Goal: Task Accomplishment & Management: Use online tool/utility

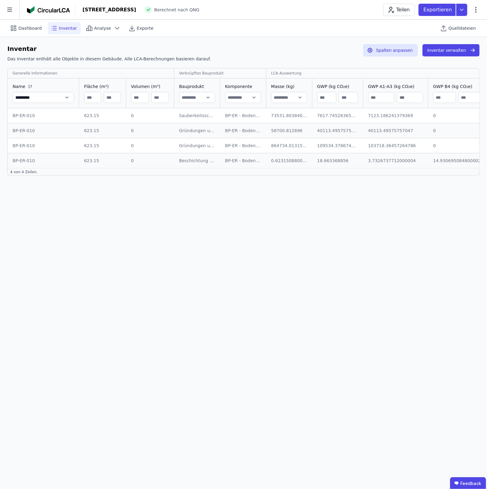
drag, startPoint x: 314, startPoint y: 114, endPoint x: 348, endPoint y: 114, distance: 33.7
click at [348, 114] on td "7617.745263659768 7617.745263659768" at bounding box center [337, 115] width 51 height 15
click at [184, 117] on div "Sauberkeitsschicht - Beton - C8/10 - unbewehrt" at bounding box center [197, 116] width 36 height 6
click at [194, 117] on div "Sauberkeitsschicht - Beton - C8/10 - unbewehrt" at bounding box center [197, 116] width 36 height 6
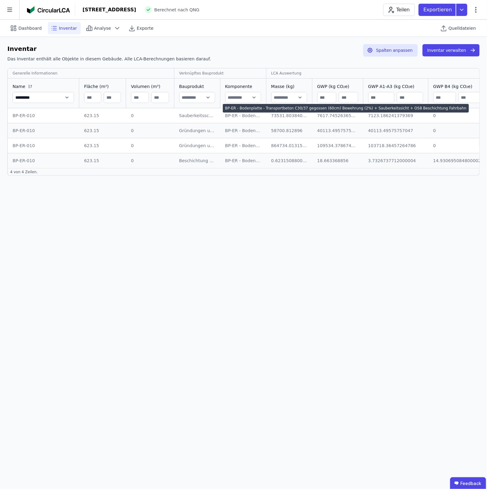
click at [228, 117] on div "BP-ER - Bodenplatte - Transportbeton C30/37 gegossen (60cm) Bewehrung (2%) + Sa…" at bounding box center [243, 116] width 36 height 6
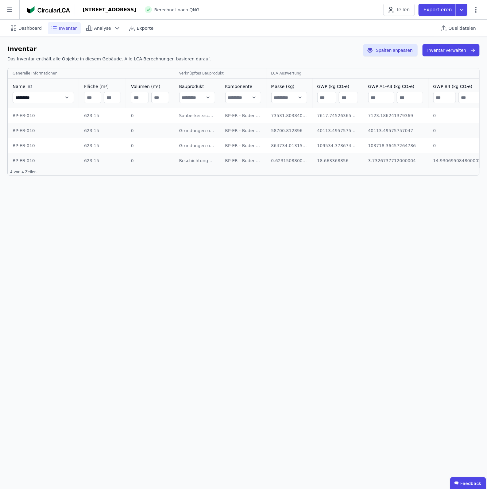
click at [31, 119] on td "BP-ER-010 BP-ER-010" at bounding box center [43, 115] width 71 height 15
click at [389, 50] on button "Inventar verwalten" at bounding box center [450, 50] width 57 height 12
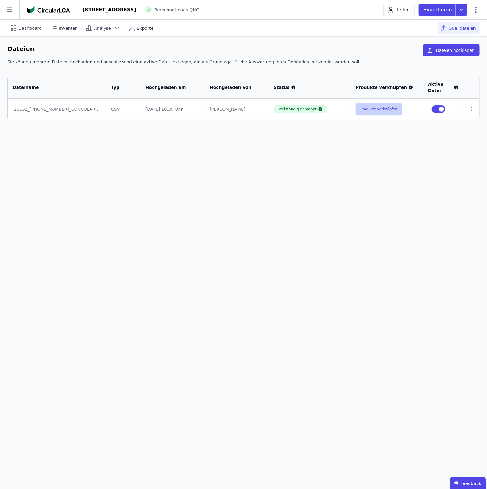
click at [370, 113] on button "Produkte verknüpfen" at bounding box center [378, 109] width 47 height 12
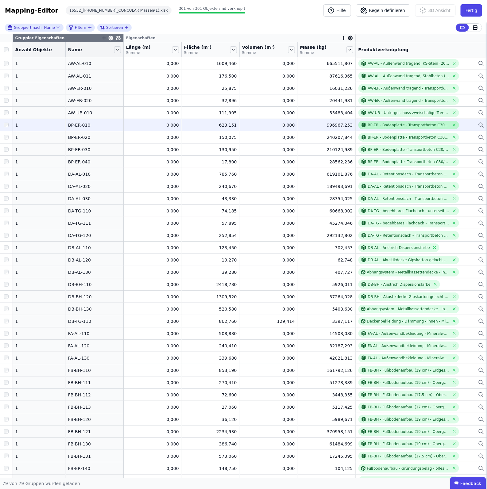
click at [361, 125] on icon at bounding box center [364, 125] width 6 height 6
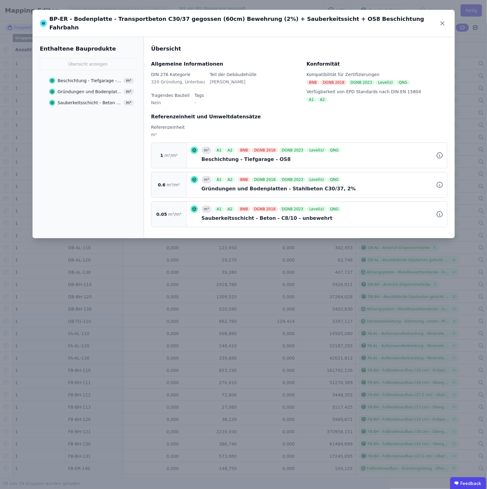
click at [56, 78] on span at bounding box center [53, 81] width 9 height 6
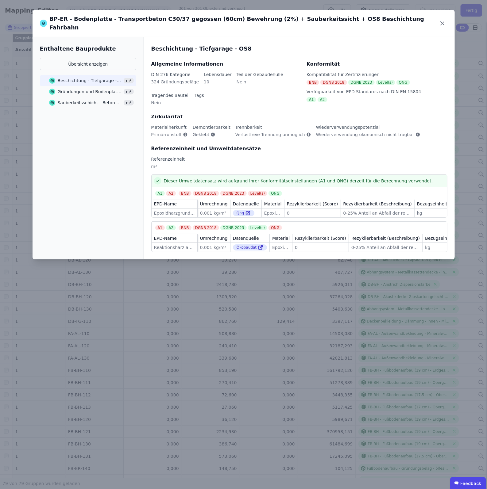
click at [54, 100] on icon at bounding box center [52, 103] width 6 height 6
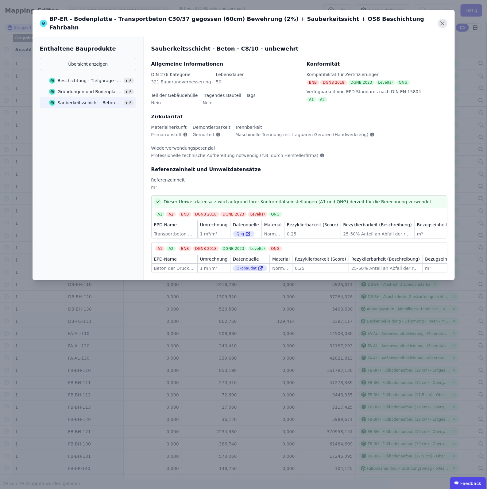
click at [389, 22] on icon at bounding box center [443, 24] width 10 height 10
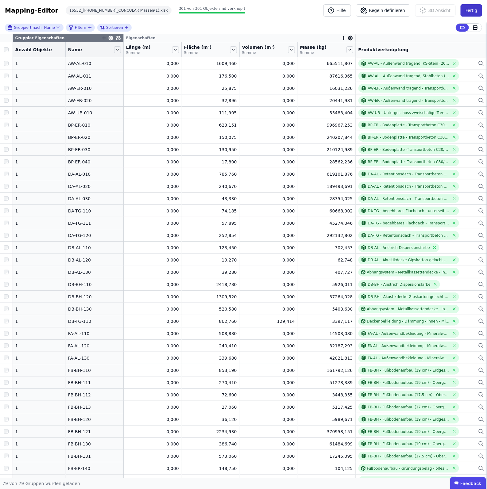
click at [389, 11] on button "Fertig" at bounding box center [470, 10] width 21 height 12
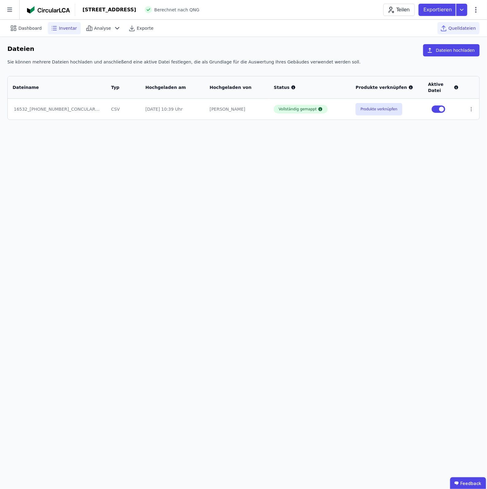
click at [56, 29] on div "Inventar" at bounding box center [64, 28] width 33 height 12
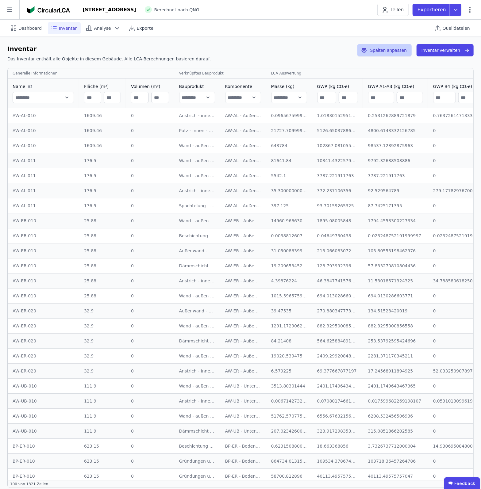
click at [382, 54] on button "Spalten anpassen" at bounding box center [384, 50] width 54 height 12
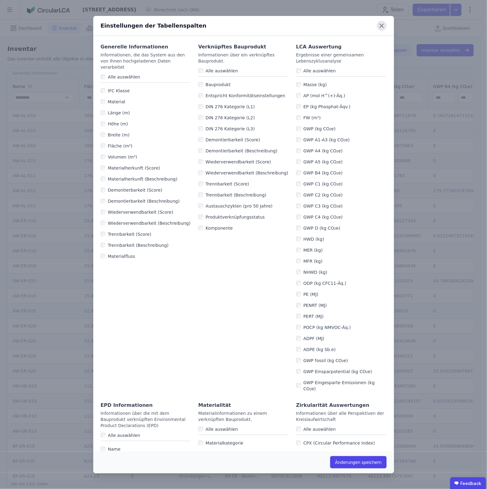
click at [380, 25] on icon at bounding box center [382, 26] width 10 height 10
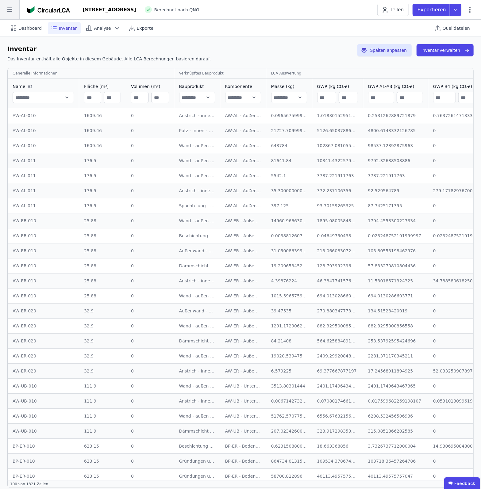
click at [8, 13] on icon at bounding box center [9, 9] width 19 height 19
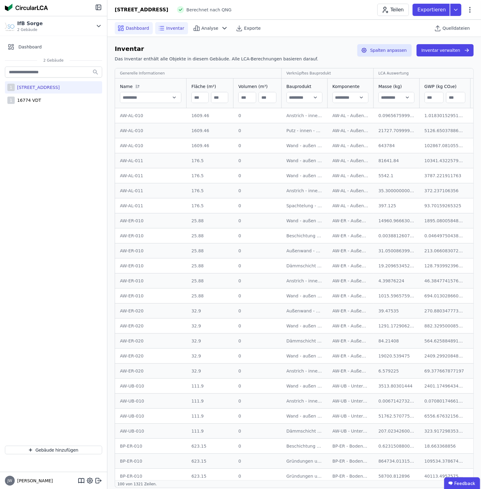
click at [121, 27] on icon at bounding box center [122, 26] width 2 height 1
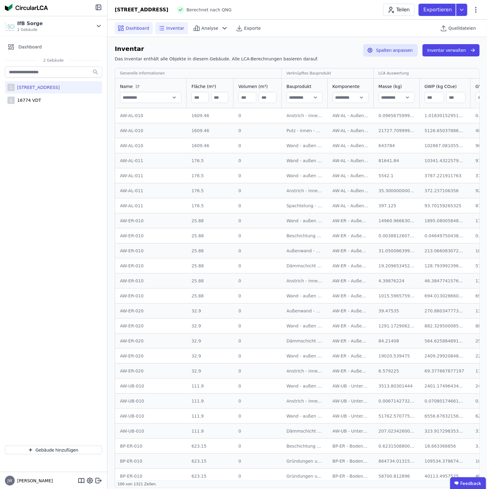
select select "*"
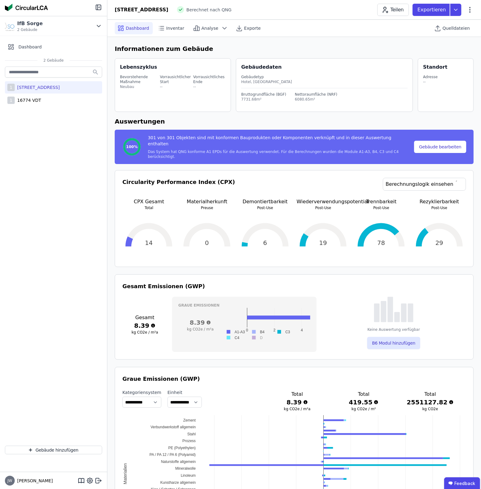
click at [304, 141] on div "301 von 301 Objekten sind mit konformen Bauprodukten oder Komponenten verknüpft…" at bounding box center [280, 142] width 265 height 15
click at [389, 141] on button "Gebäude bearbeiten" at bounding box center [440, 147] width 52 height 12
select select "**********"
select select "*"
select select "**********"
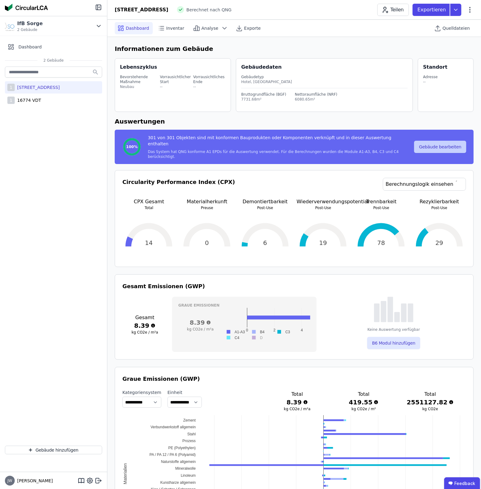
select select "**********"
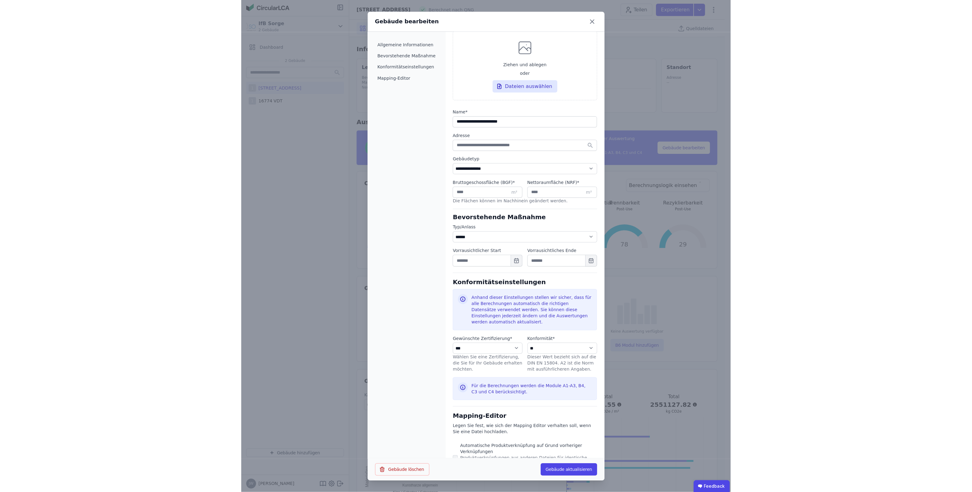
scroll to position [60, 0]
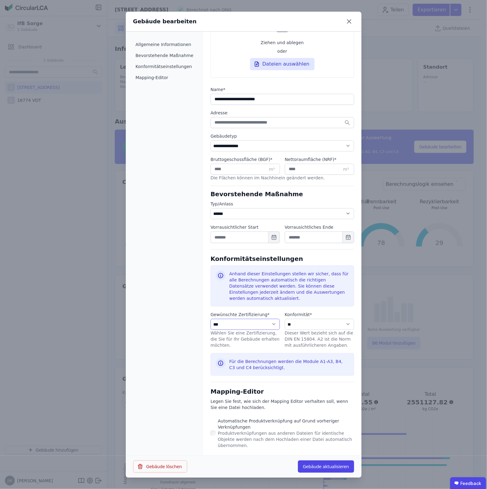
click at [270, 324] on select "**********" at bounding box center [244, 324] width 69 height 11
select select "**********"
click at [210, 319] on select "**********" at bounding box center [244, 324] width 69 height 11
select select "**********"
click at [315, 391] on button "Gebäude aktualisieren" at bounding box center [326, 467] width 56 height 12
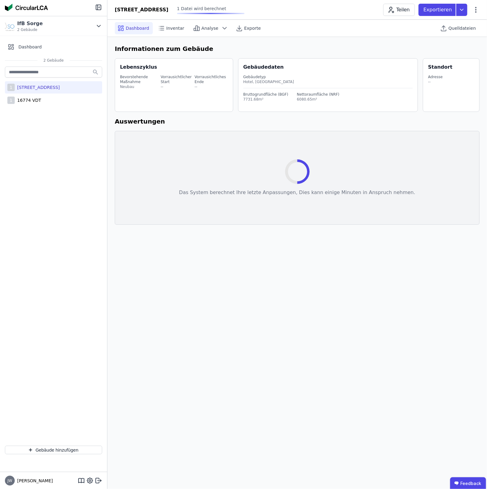
select select "*"
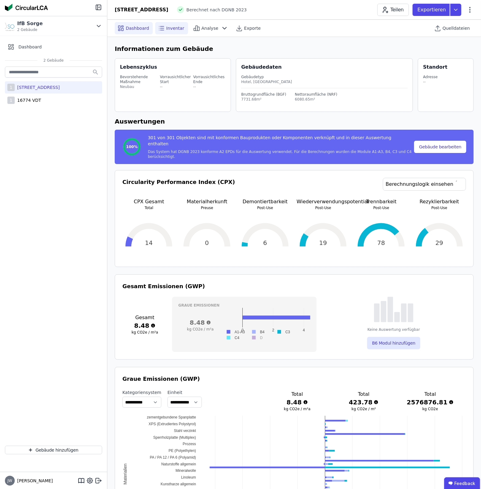
click at [169, 28] on span "Inventar" at bounding box center [175, 28] width 18 height 6
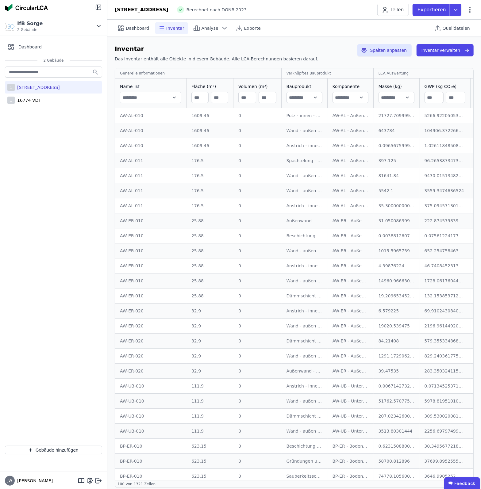
click at [136, 98] on input "text" at bounding box center [150, 97] width 61 height 11
type input "*********"
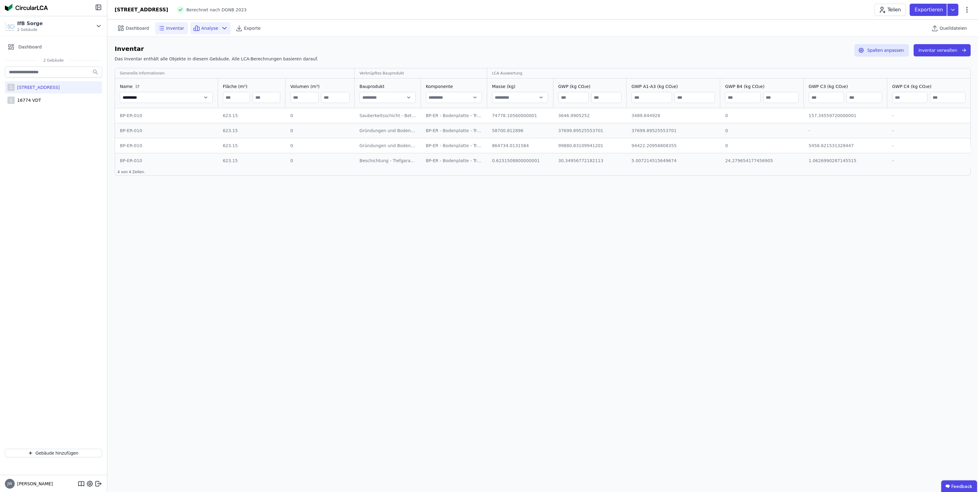
click at [201, 30] on span "Analyse" at bounding box center [209, 28] width 17 height 6
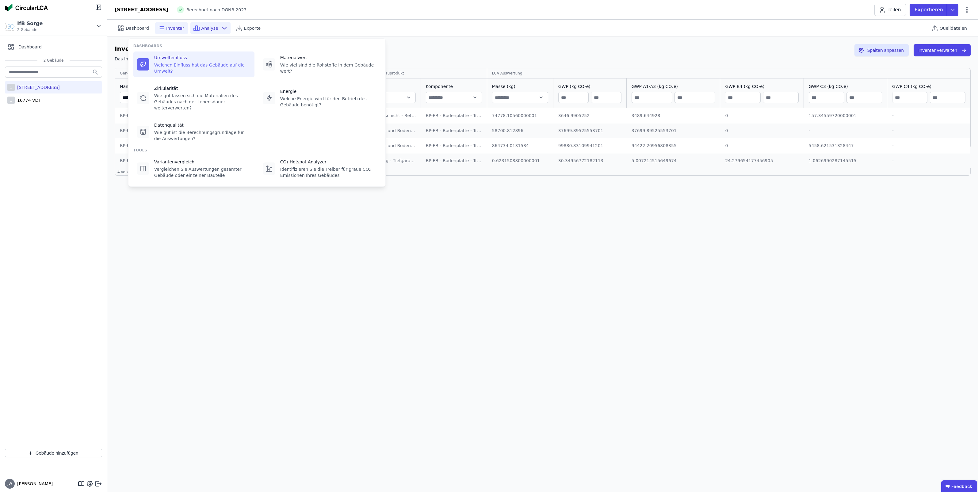
click at [185, 64] on div "Welchen Einfluss hat das Gebäude auf die Umwelt?" at bounding box center [202, 68] width 97 height 12
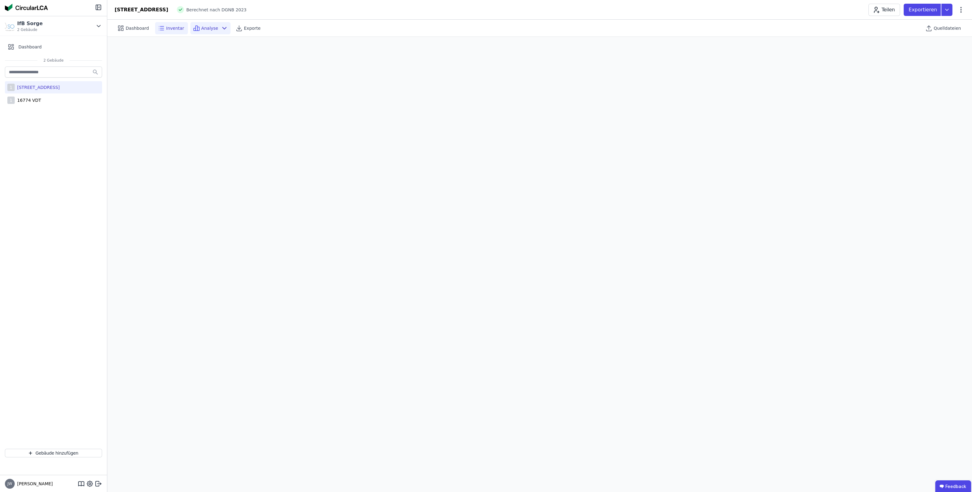
click at [172, 24] on div "Inventar" at bounding box center [171, 28] width 33 height 12
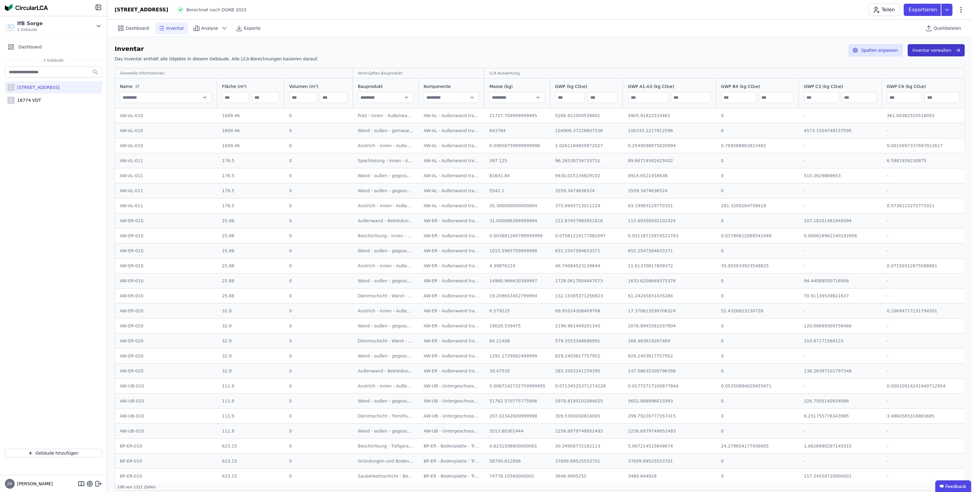
click at [389, 51] on button "Inventar verwalten" at bounding box center [936, 50] width 57 height 12
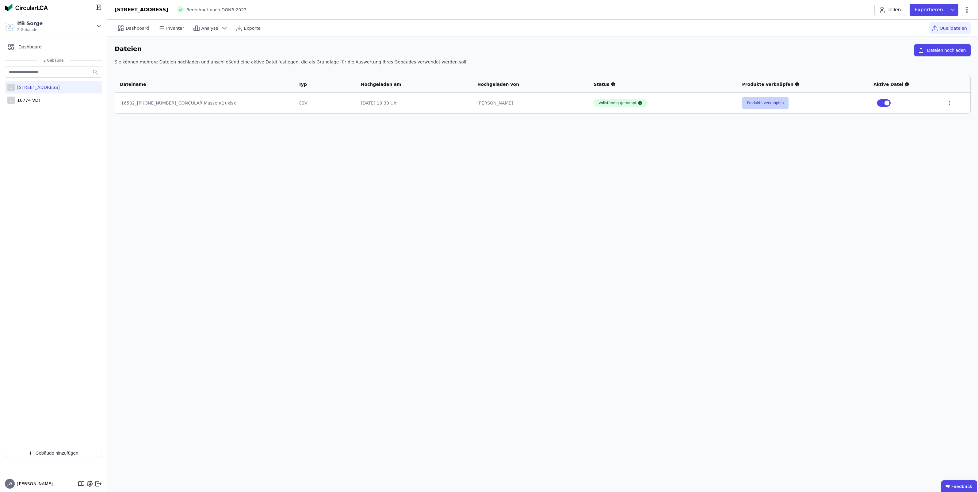
click at [389, 105] on button "Produkte verknüpfen" at bounding box center [765, 103] width 47 height 12
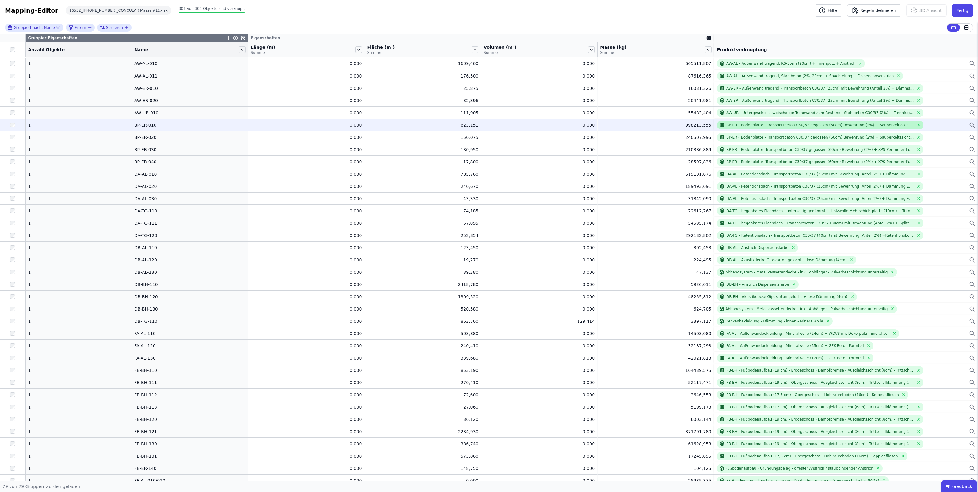
click at [389, 126] on icon at bounding box center [722, 125] width 6 height 6
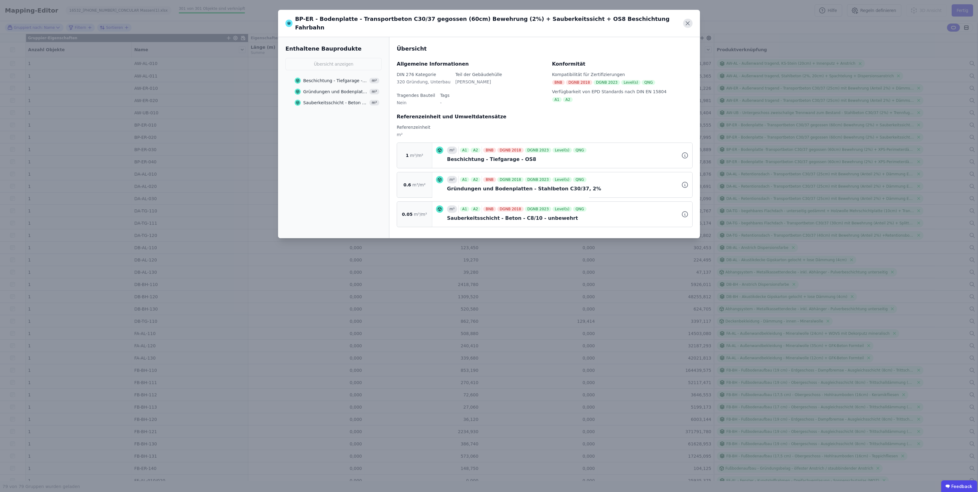
click at [389, 21] on icon at bounding box center [687, 22] width 3 height 3
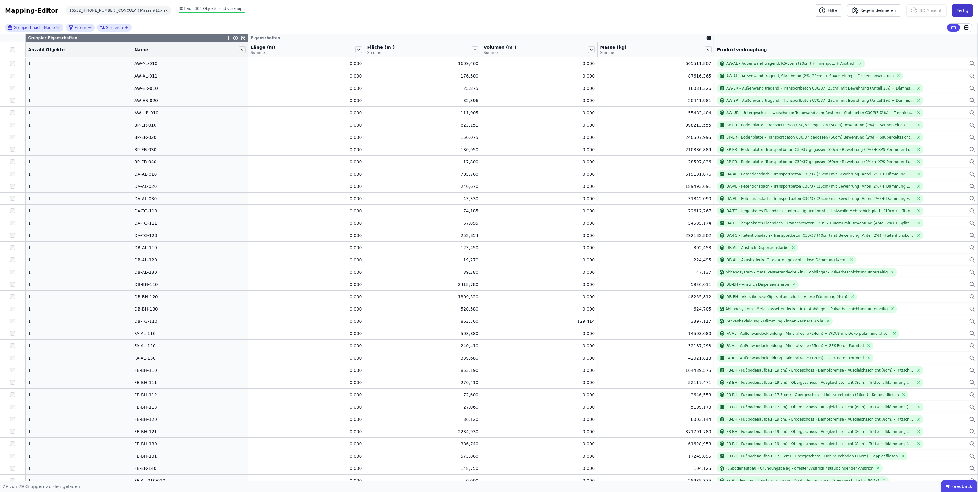
click at [389, 9] on button "Fertig" at bounding box center [962, 10] width 21 height 12
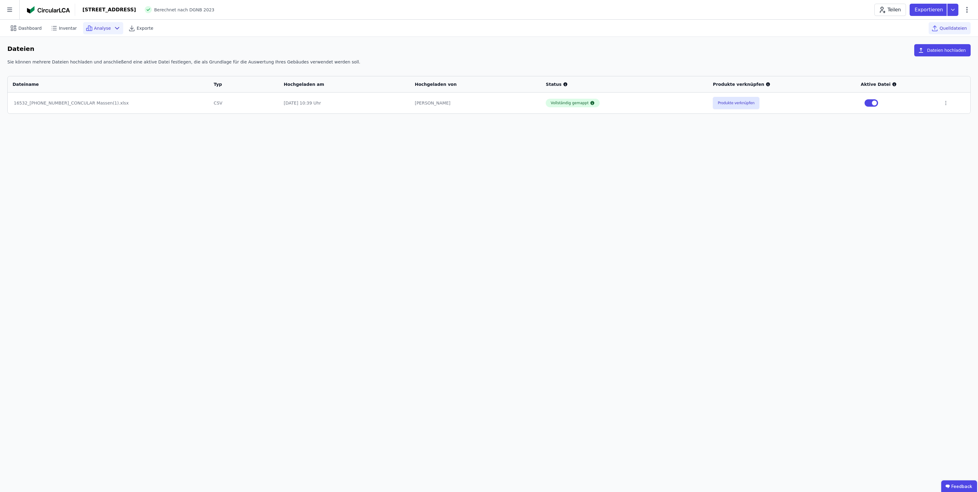
click at [95, 29] on span "Analyse" at bounding box center [102, 28] width 17 height 6
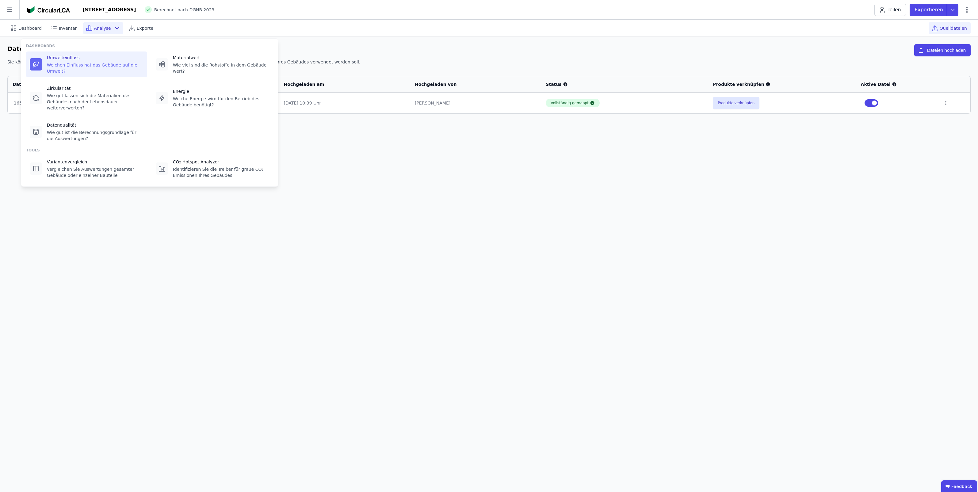
click at [92, 55] on div "Umwelteinfluss" at bounding box center [95, 58] width 97 height 6
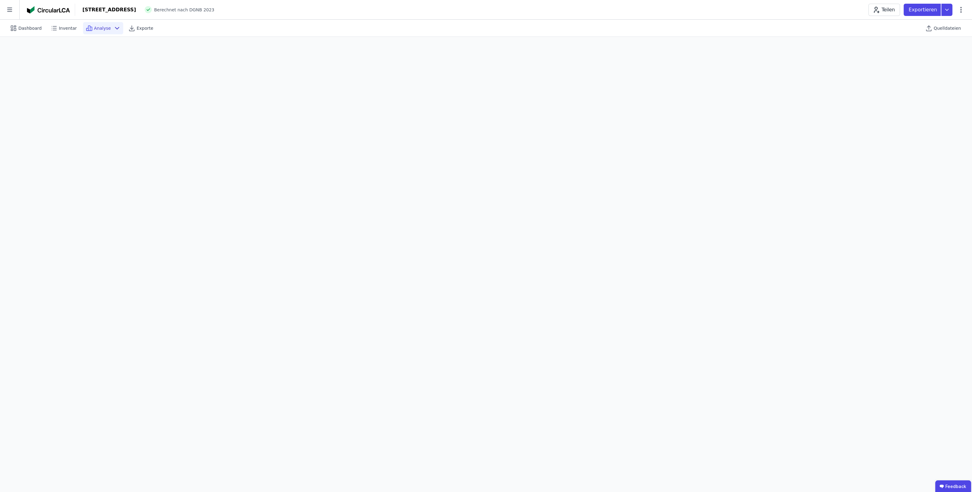
scroll to position [17, 0]
click at [389, 391] on ubdiv "Feedback" at bounding box center [954, 486] width 36 height 12
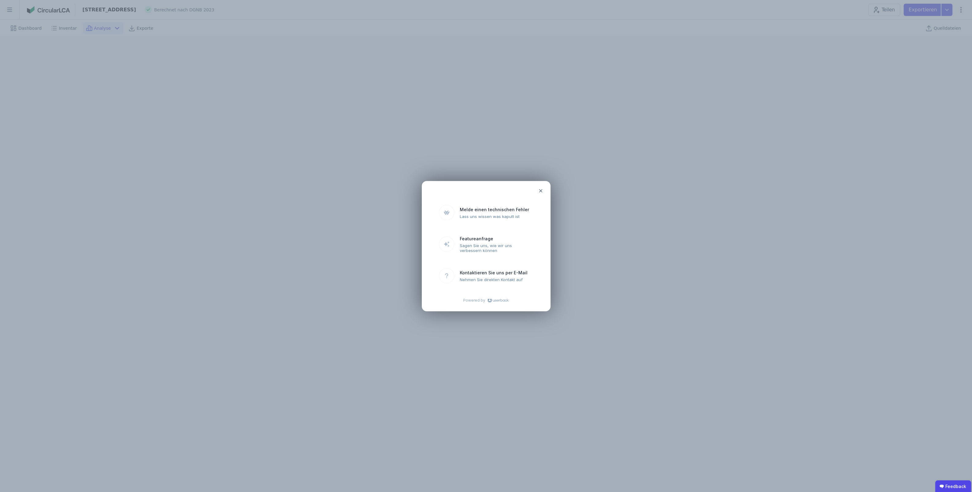
click at [389, 189] on icon at bounding box center [540, 190] width 5 height 5
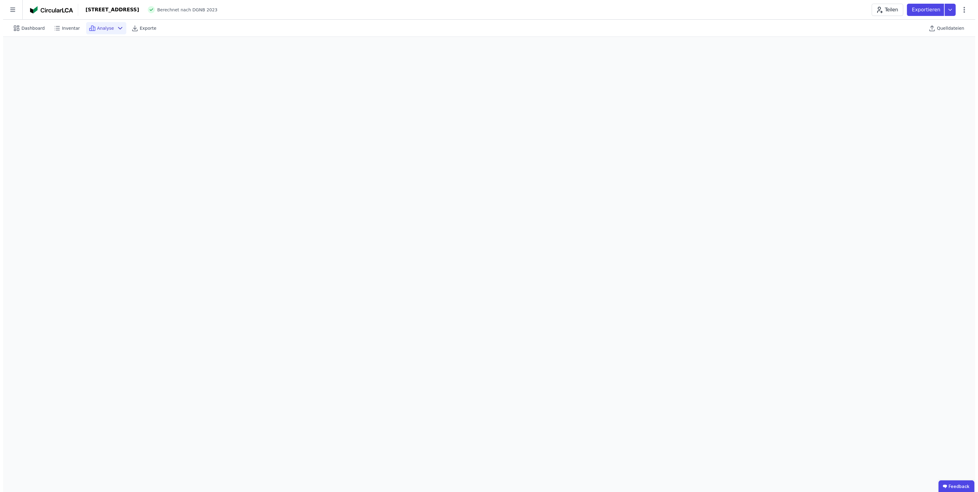
scroll to position [0, 0]
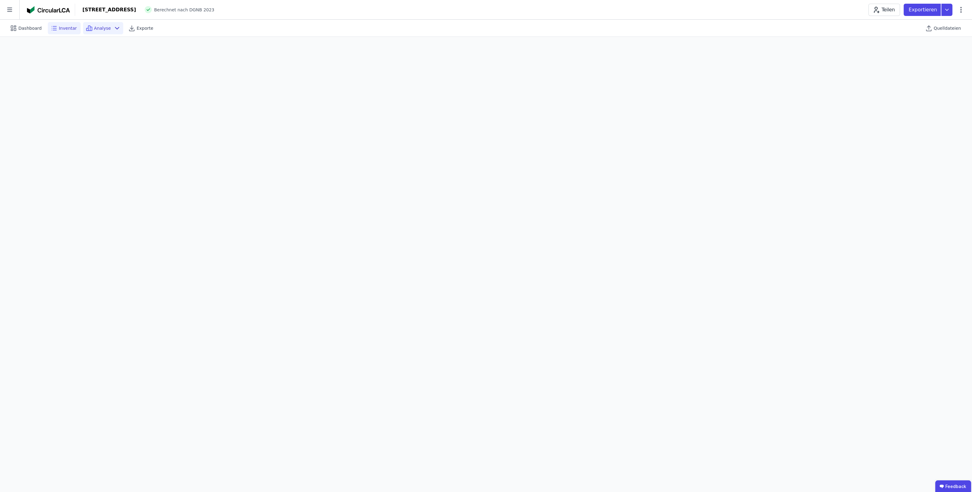
click at [65, 31] on span "Inventar" at bounding box center [68, 28] width 18 height 6
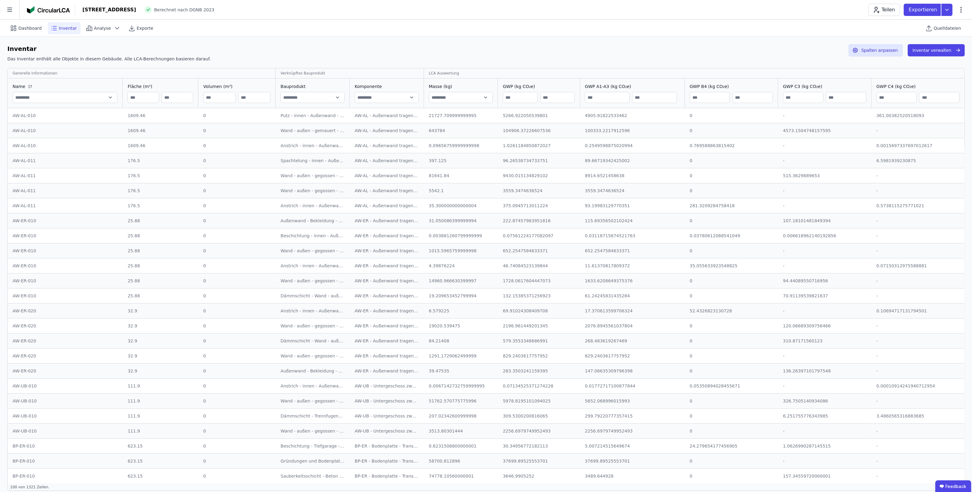
click at [55, 99] on input "text" at bounding box center [65, 97] width 104 height 11
type input "*********"
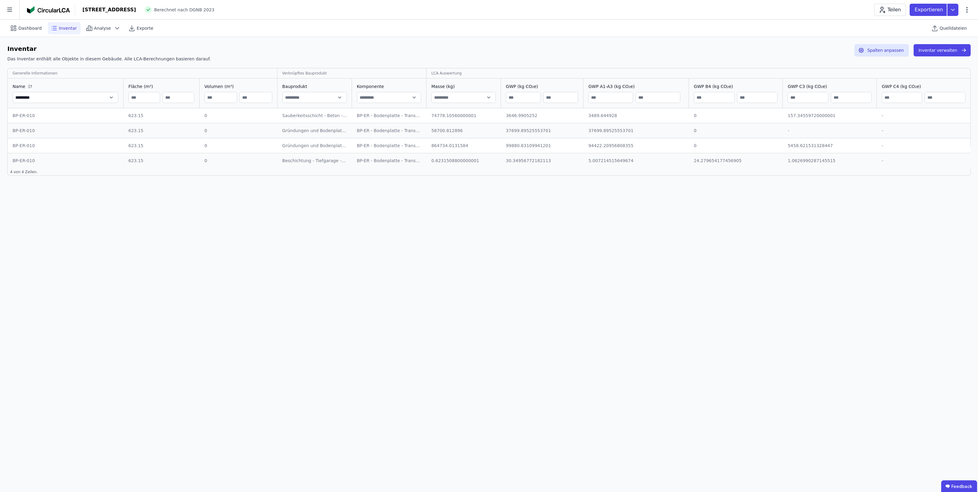
click at [389, 116] on div "3646.9905252" at bounding box center [542, 116] width 73 height 6
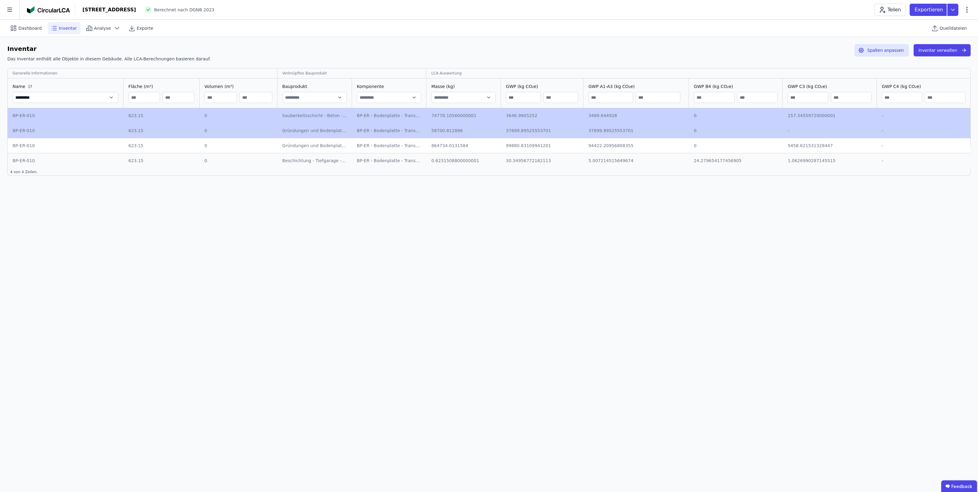
drag, startPoint x: 520, startPoint y: 113, endPoint x: 543, endPoint y: 134, distance: 31.0
click at [389, 133] on tbody "BP-ER-010 BP-ER-010 623.15 623.15 0 0 Sauberkeitsschicht - Beton - C8/10 - unbe…" at bounding box center [489, 138] width 963 height 60
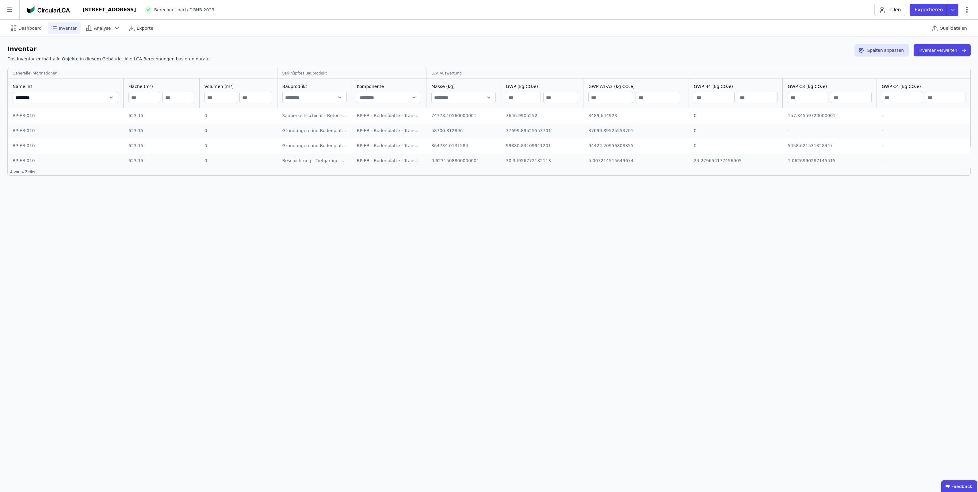
click at [389, 180] on div "Inventar Das Inventar enthält alle Objekte in diesem Gebäude. Alle LCA-Berechnu…" at bounding box center [489, 110] width 978 height 146
click at [389, 164] on td "30.34956772182113 30.34956772182113" at bounding box center [542, 160] width 82 height 15
click at [389, 158] on div "30.34956772182113" at bounding box center [542, 161] width 73 height 6
drag, startPoint x: 557, startPoint y: 161, endPoint x: 523, endPoint y: 161, distance: 33.7
click at [389, 161] on div "30.34956772182113" at bounding box center [542, 161] width 73 height 6
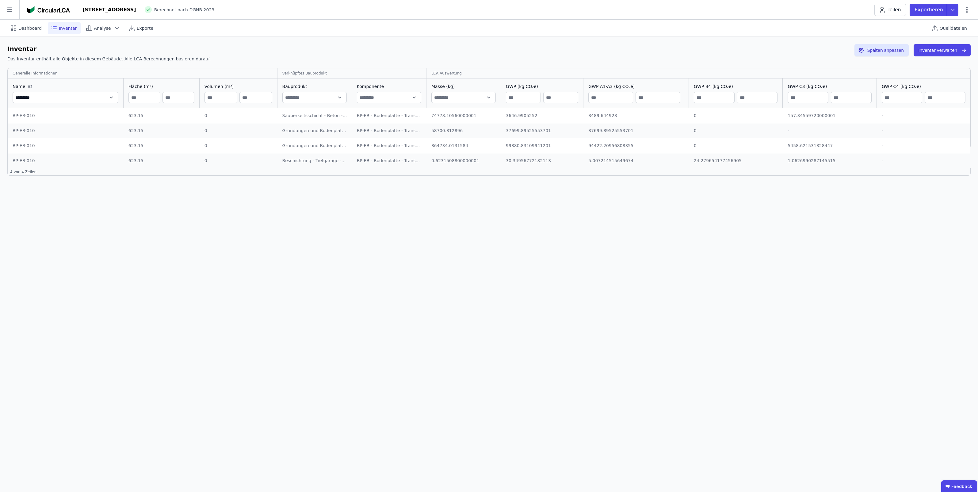
click at [389, 161] on div "30.34956772182113" at bounding box center [542, 161] width 73 height 6
click at [389, 159] on div "30.34956772182113" at bounding box center [542, 161] width 73 height 6
click at [62, 29] on span "Inventar" at bounding box center [68, 28] width 18 height 6
click at [389, 54] on button "Inventar verwalten" at bounding box center [942, 50] width 57 height 12
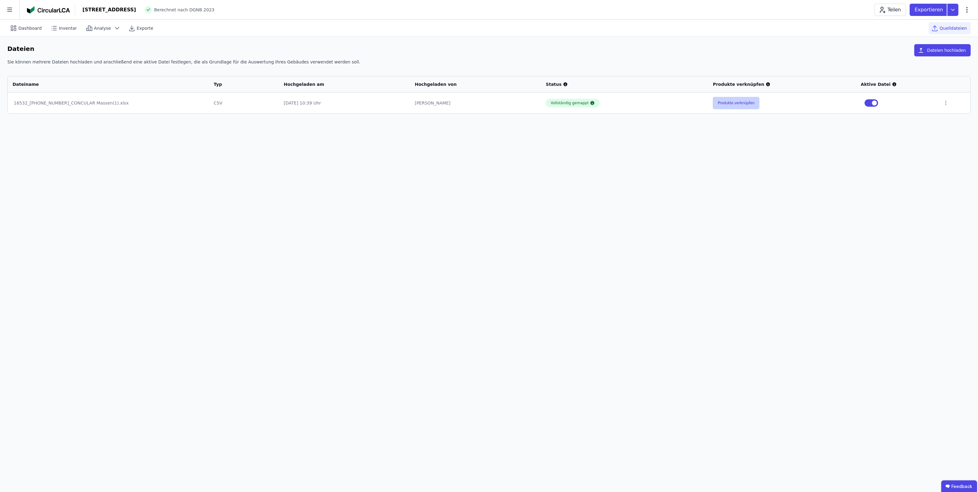
click at [389, 106] on button "Produkte verknüpfen" at bounding box center [736, 103] width 47 height 12
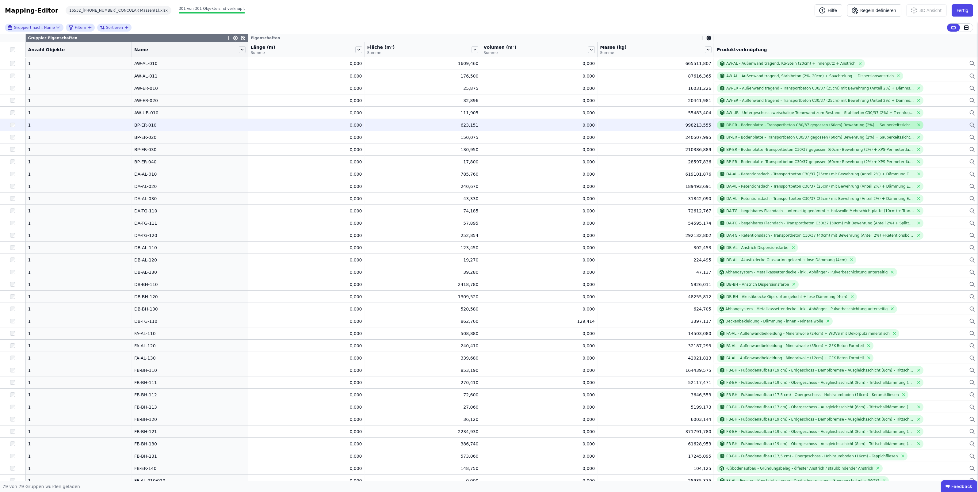
click at [389, 125] on div "BP-ER - Bodenplatte - Transportbeton C30/37 gegossen (60cm) Bewehrung (2%) + Sa…" at bounding box center [820, 125] width 188 height 5
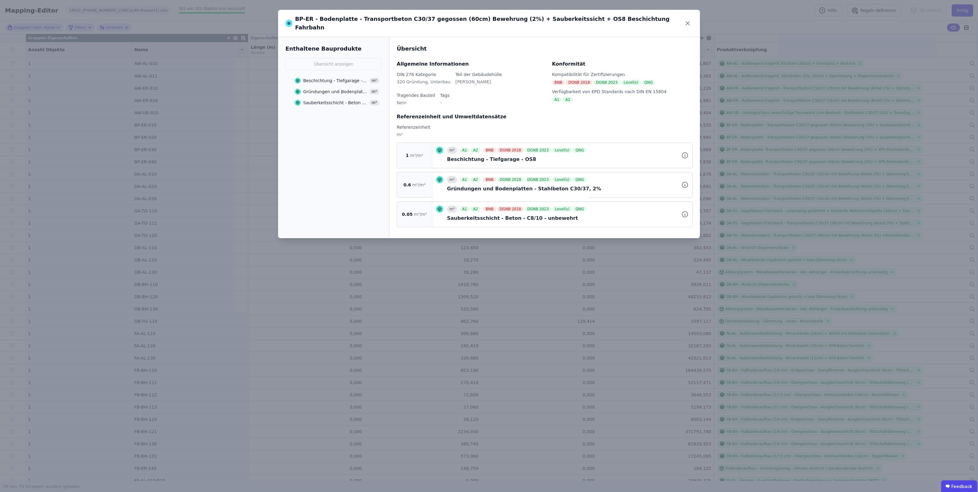
click at [299, 90] on icon at bounding box center [298, 91] width 3 height 3
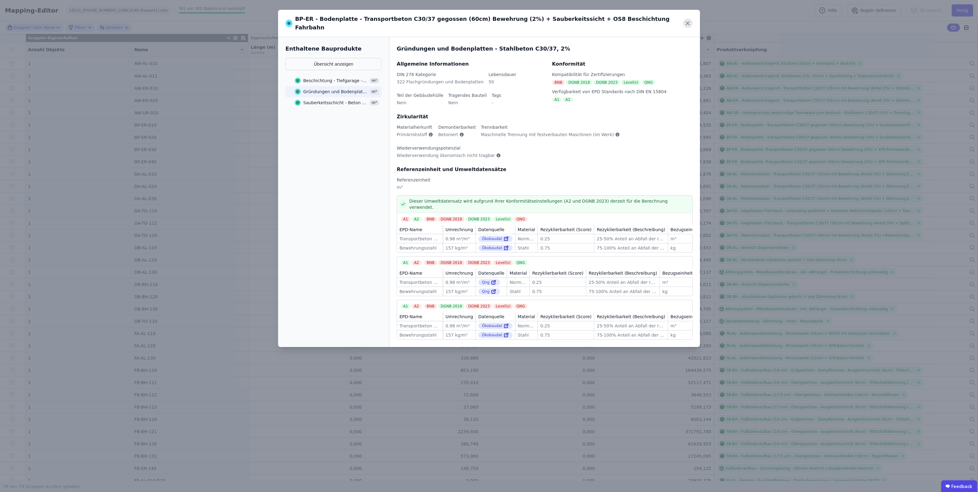
click at [389, 20] on icon at bounding box center [688, 24] width 10 height 10
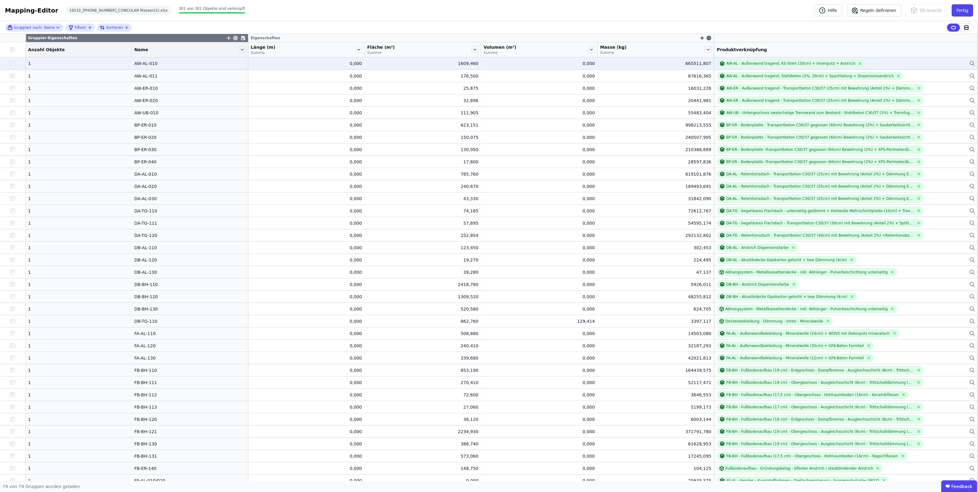
click at [389, 61] on div "AW-AL - Außenwand tragend, KS-Stein (20cm) + Innenputz + Anstrich" at bounding box center [846, 63] width 259 height 9
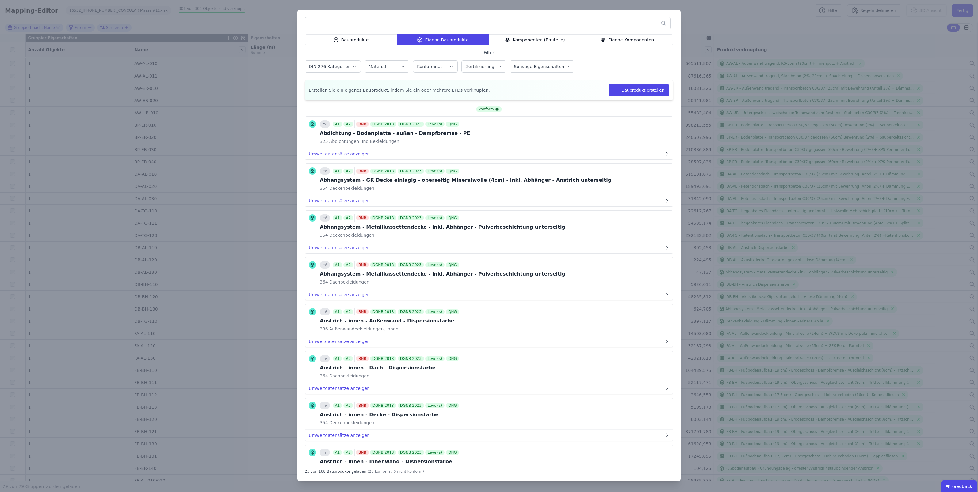
click at [366, 40] on div "Bauprodukte" at bounding box center [351, 39] width 92 height 11
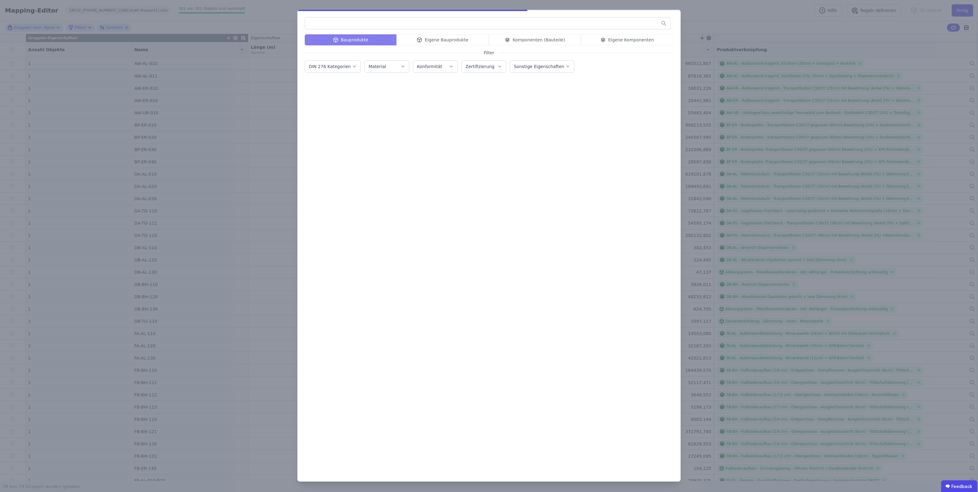
click at [358, 25] on input "text" at bounding box center [488, 23] width 366 height 11
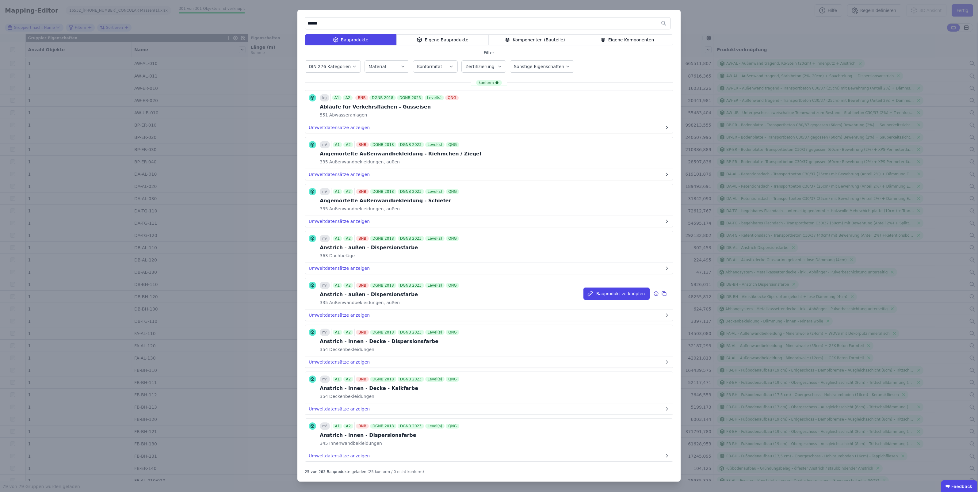
scroll to position [115, 0]
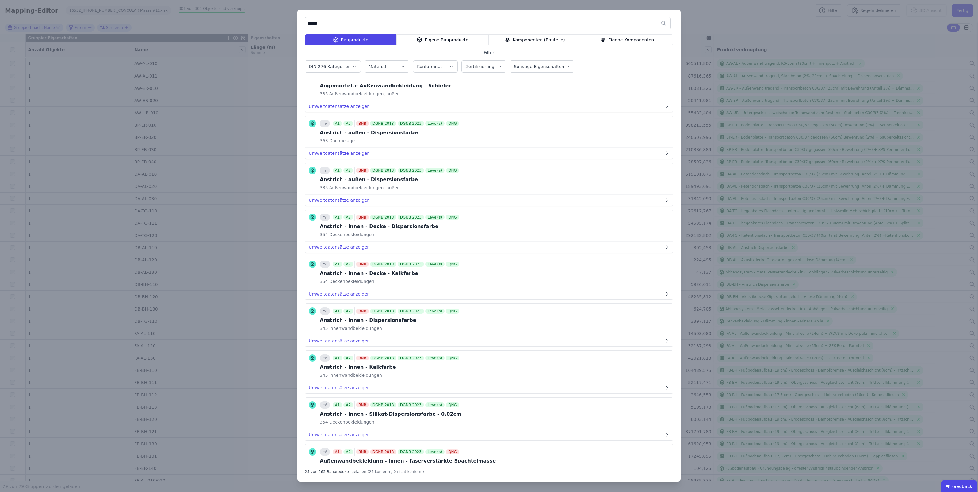
type input "******"
click at [363, 40] on div "Bauprodukte" at bounding box center [351, 39] width 92 height 11
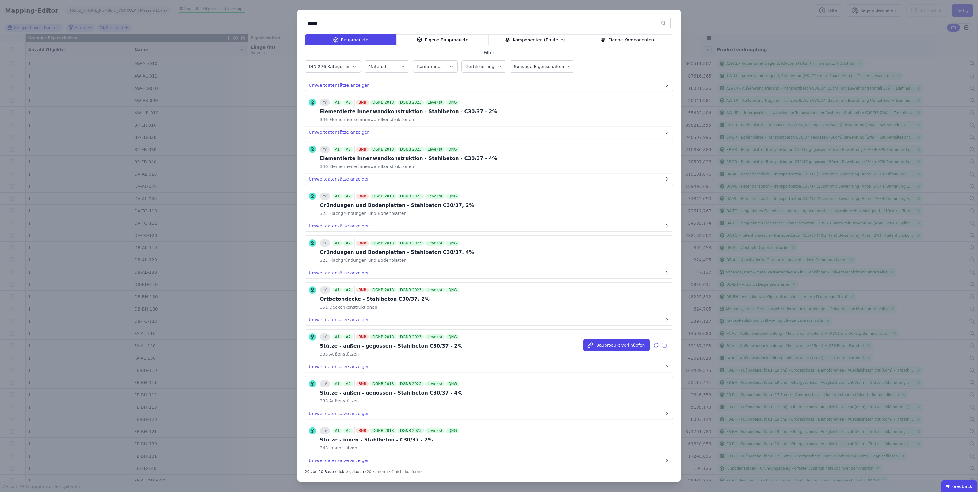
scroll to position [268, 0]
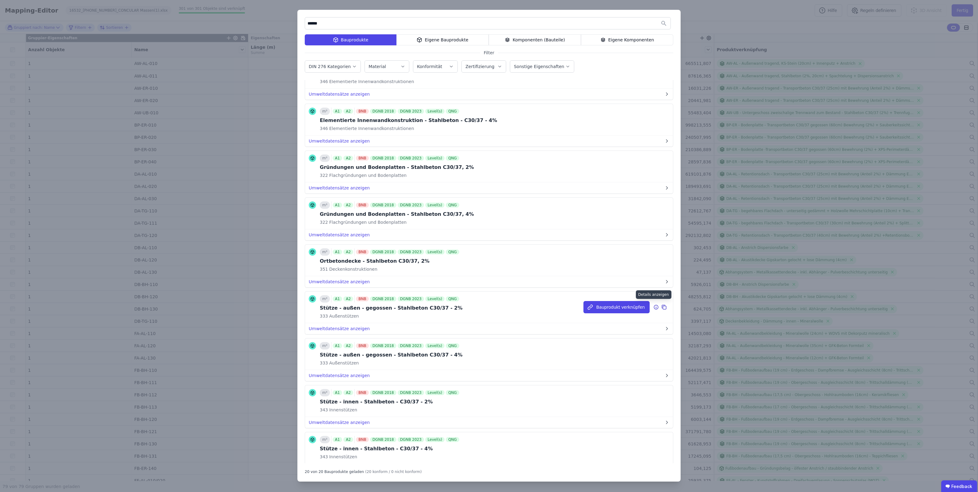
click at [389, 305] on icon at bounding box center [656, 307] width 4 height 4
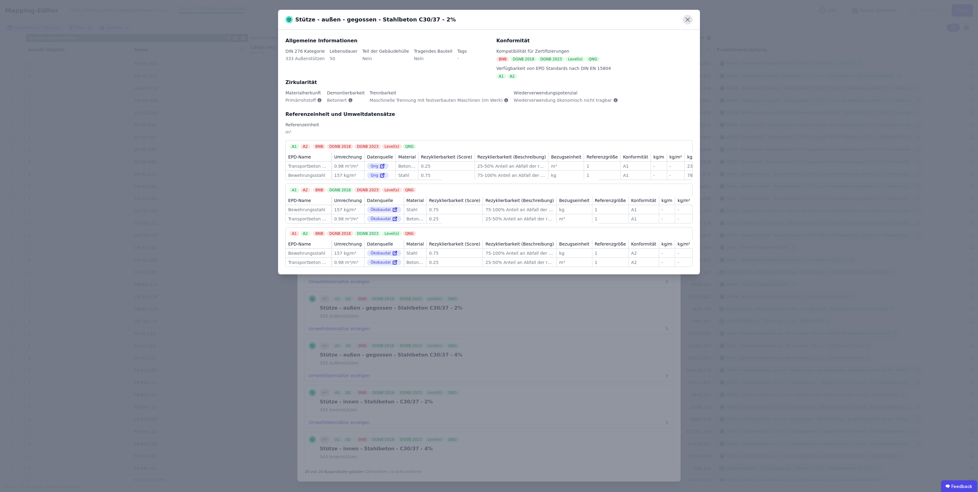
click at [389, 19] on icon at bounding box center [688, 20] width 10 height 10
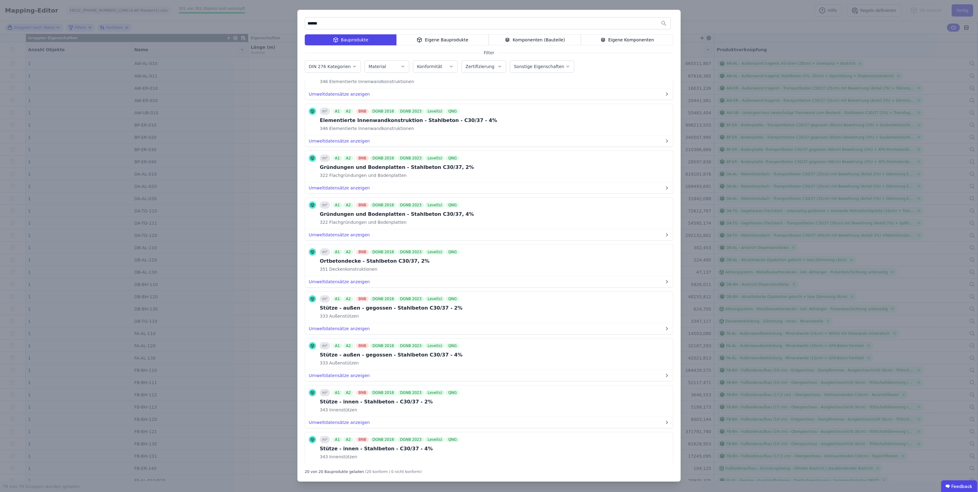
click at [389, 44] on div "Eigene Bauprodukte" at bounding box center [442, 39] width 92 height 11
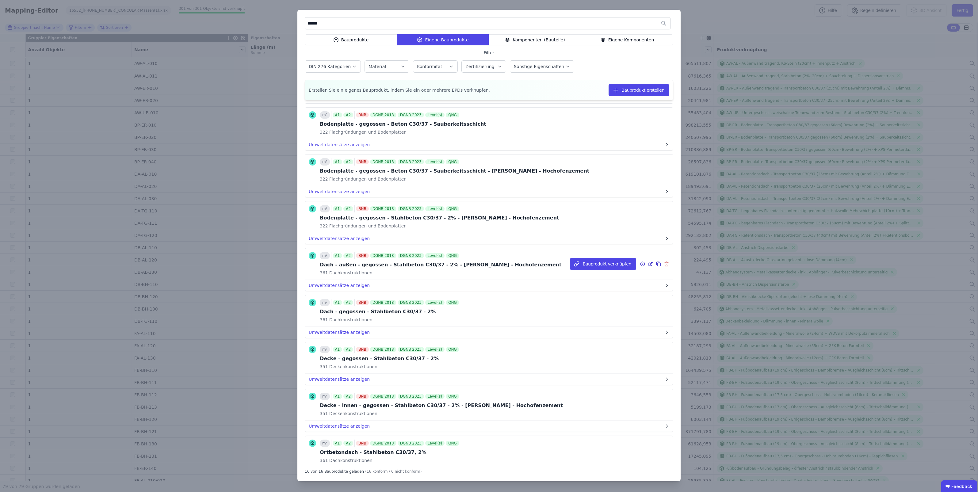
scroll to position [0, 0]
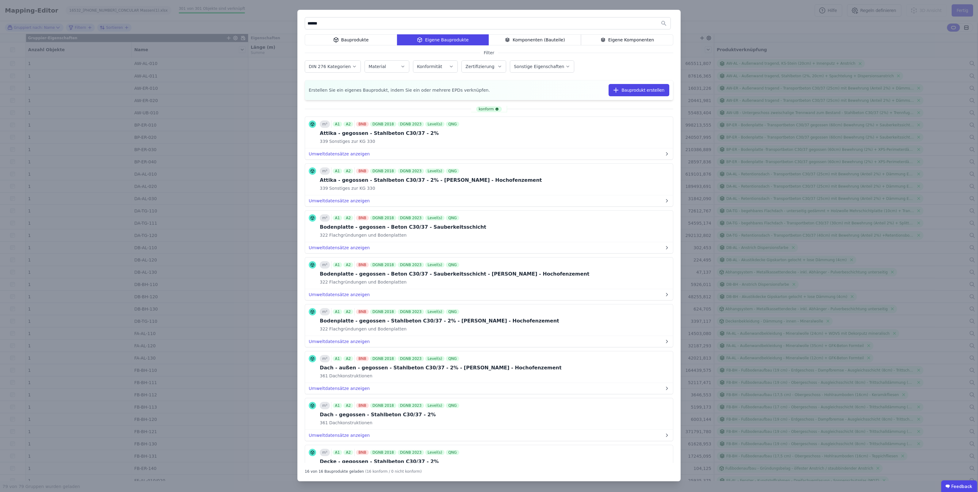
drag, startPoint x: 335, startPoint y: 24, endPoint x: 307, endPoint y: 23, distance: 28.2
click at [307, 23] on input "******" at bounding box center [488, 23] width 366 height 11
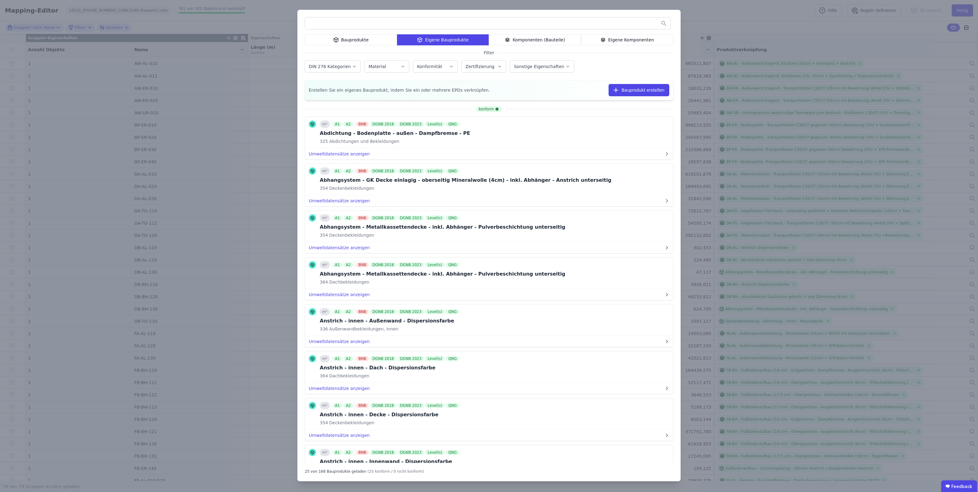
click at [389, 38] on icon at bounding box center [603, 39] width 6 height 7
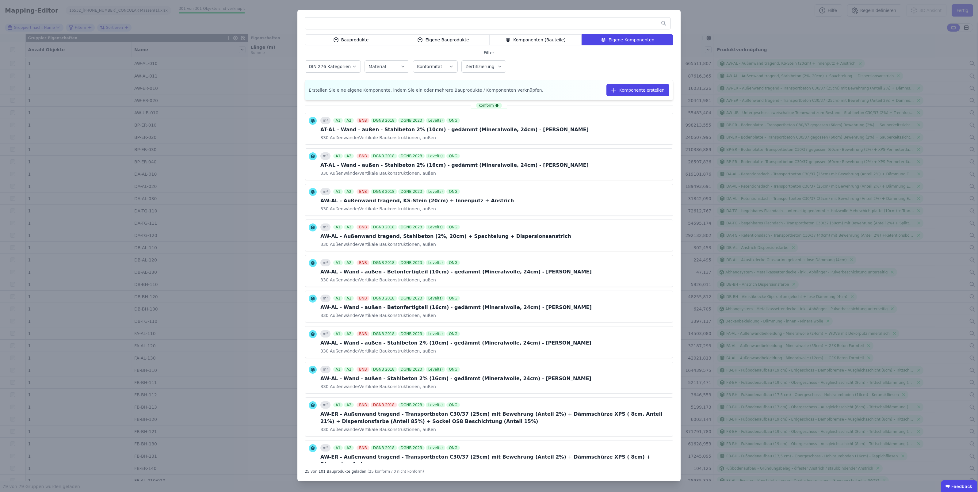
click at [389, 26] on input "text" at bounding box center [488, 23] width 366 height 11
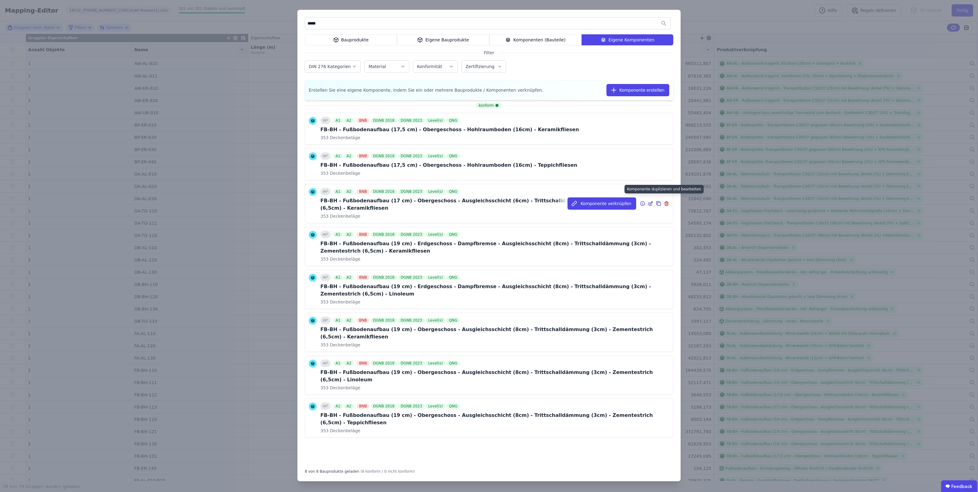
type input "*****"
click at [389, 200] on icon at bounding box center [659, 203] width 6 height 7
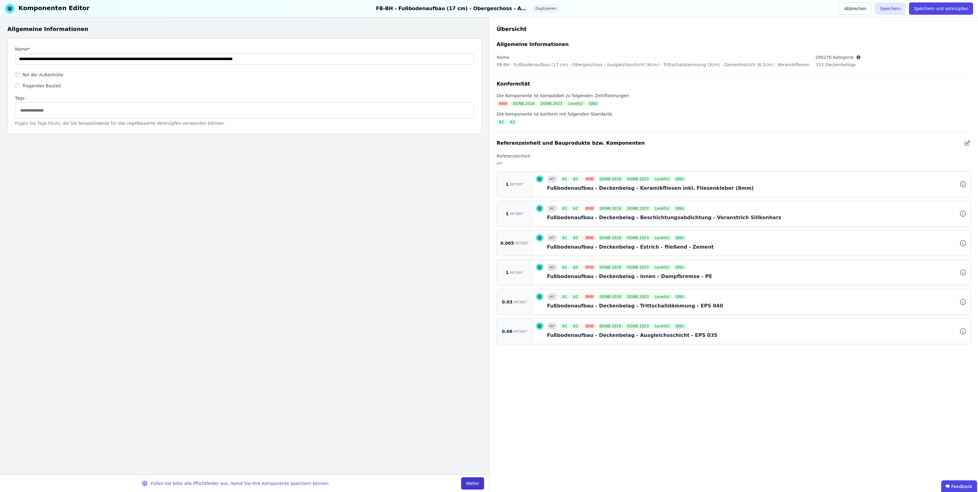
click at [389, 391] on button "Weiter" at bounding box center [472, 483] width 23 height 12
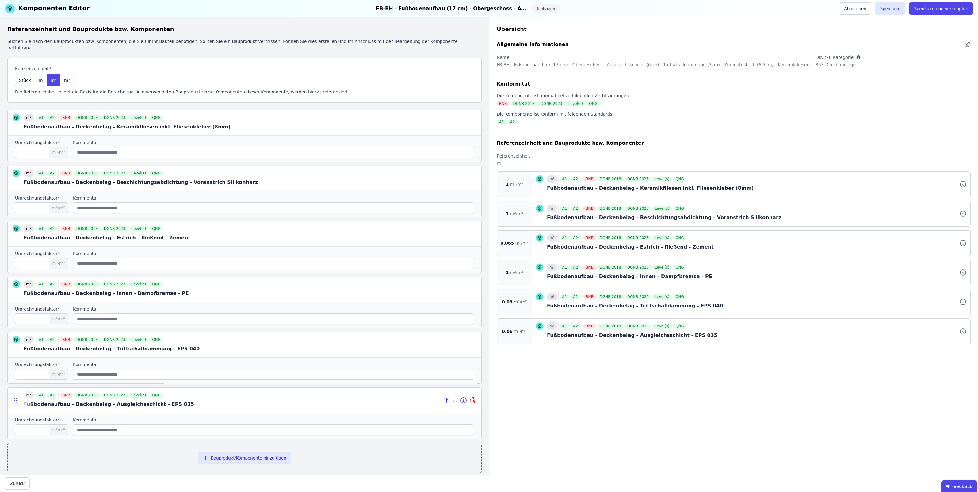
scroll to position [3, 0]
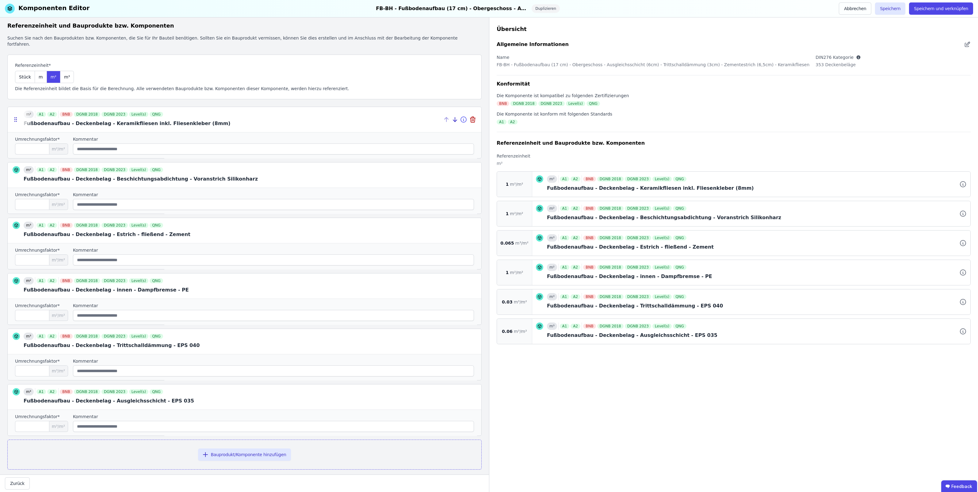
click at [389, 116] on icon at bounding box center [463, 119] width 7 height 7
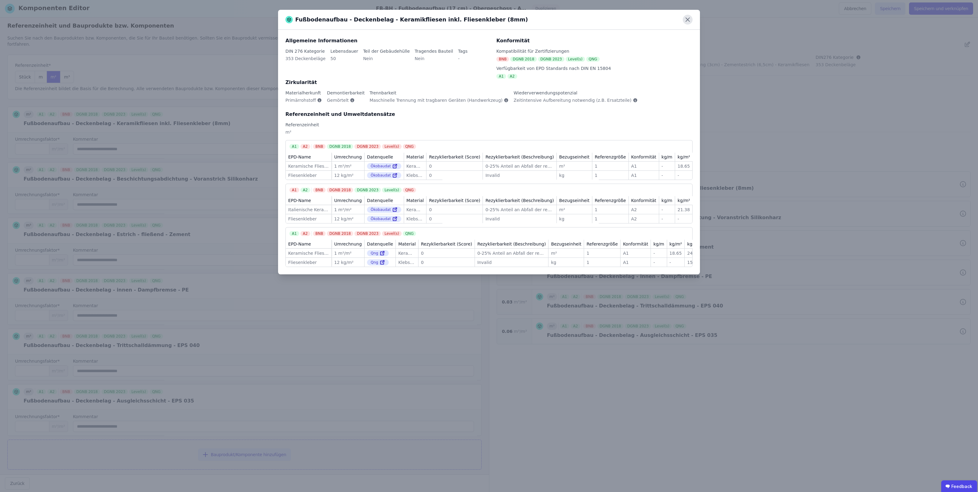
click at [389, 21] on icon at bounding box center [688, 20] width 10 height 10
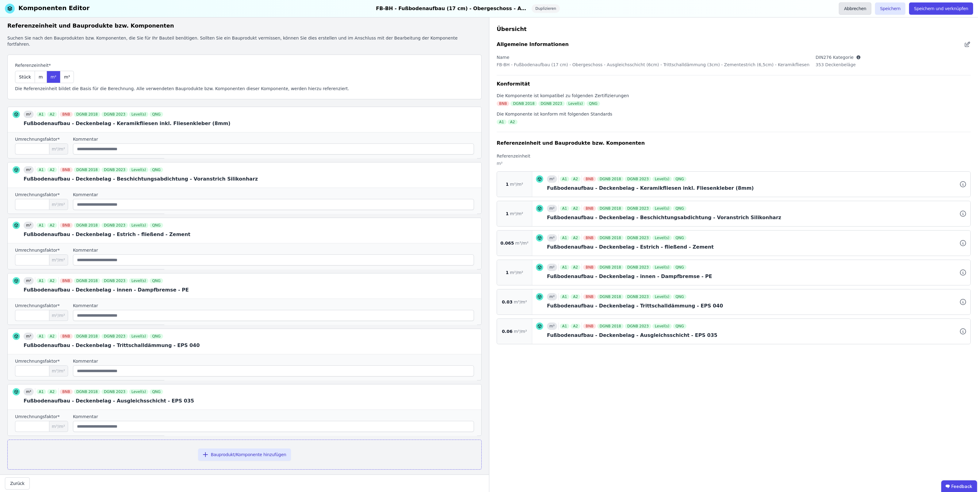
click at [389, 6] on button "Abbrechen" at bounding box center [855, 8] width 33 height 12
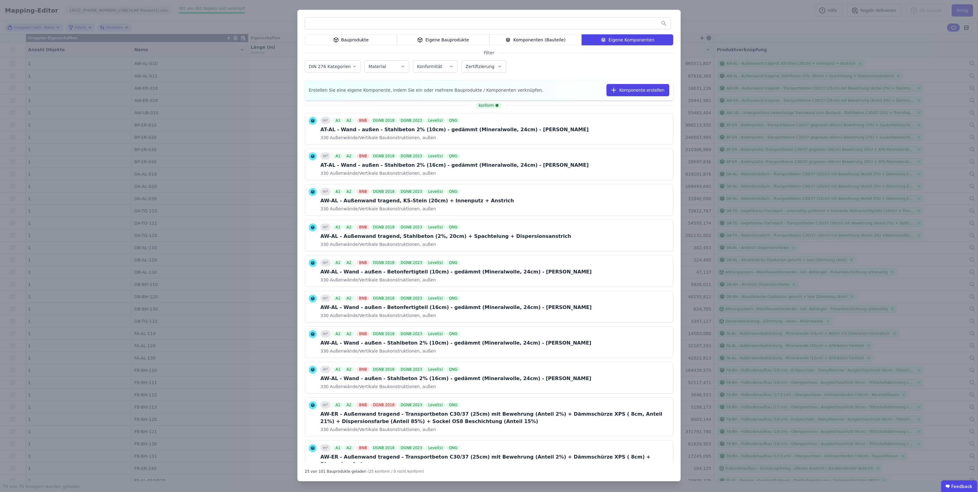
click at [389, 69] on label "Zertifizierung" at bounding box center [480, 66] width 30 height 5
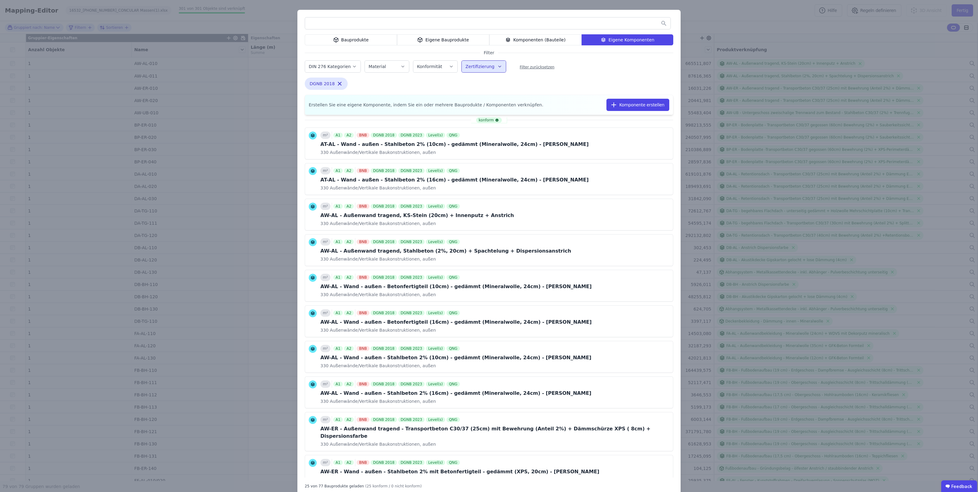
click at [389, 67] on label "Zertifizierung" at bounding box center [480, 66] width 30 height 5
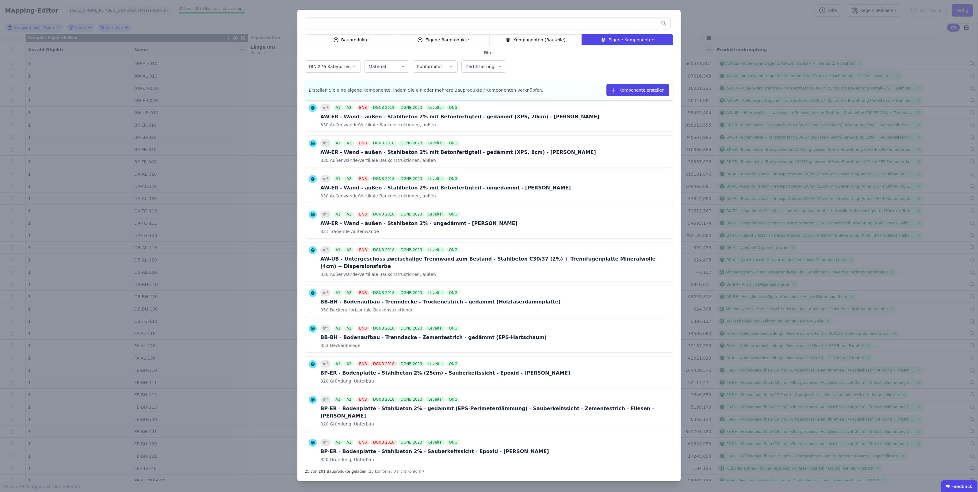
scroll to position [460, 0]
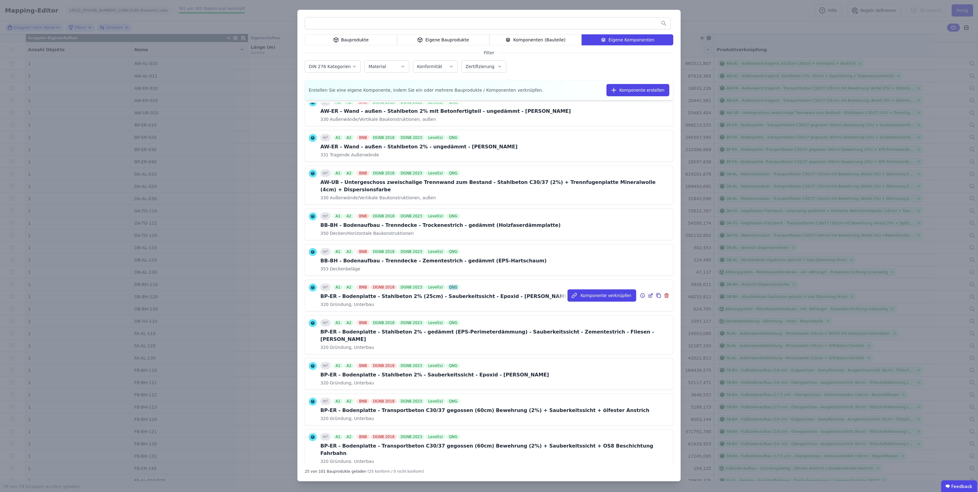
drag, startPoint x: 438, startPoint y: 270, endPoint x: 448, endPoint y: 270, distance: 10.4
click at [389, 285] on div "QNG" at bounding box center [452, 287] width 13 height 5
click at [389, 391] on icon at bounding box center [643, 409] width 6 height 7
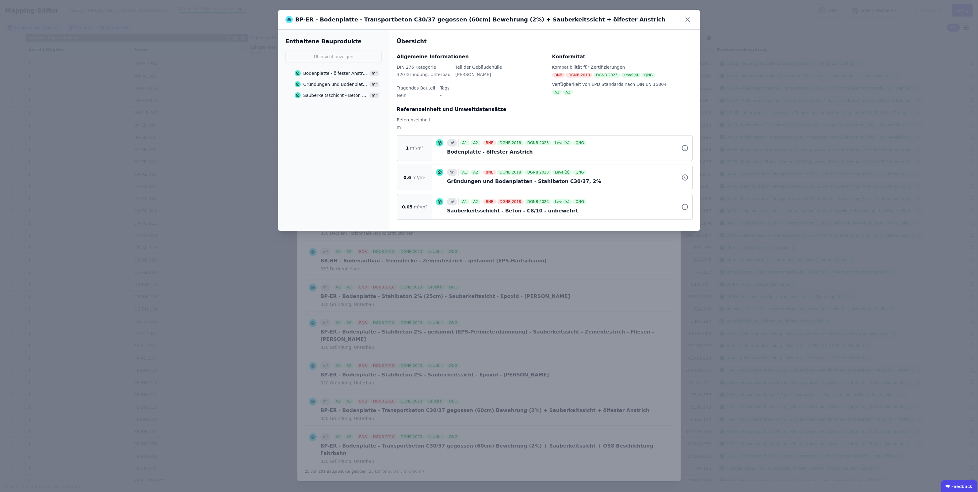
click at [296, 71] on icon at bounding box center [298, 73] width 6 height 6
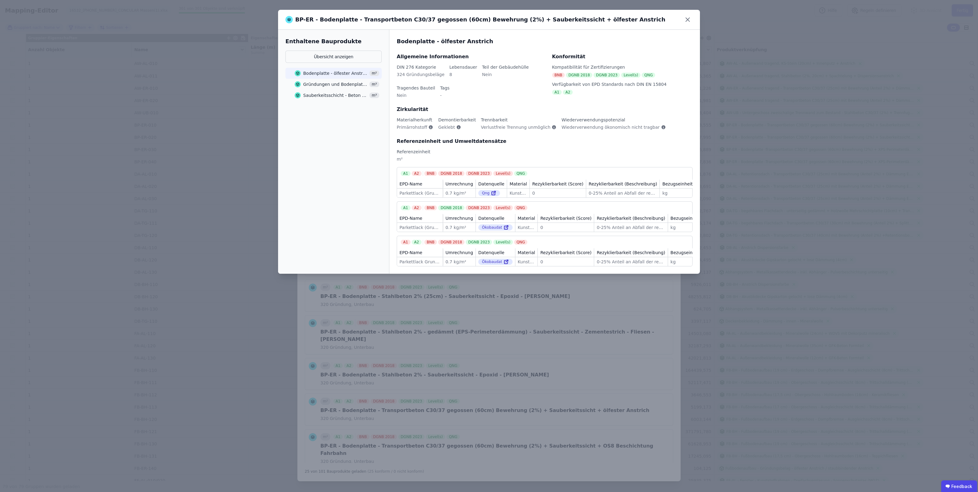
click at [296, 94] on icon at bounding box center [298, 95] width 6 height 6
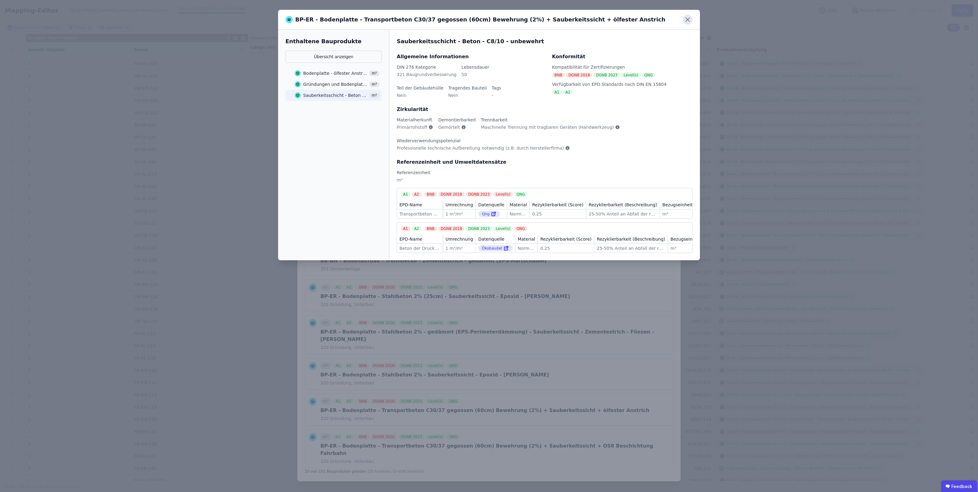
click at [389, 19] on icon at bounding box center [688, 20] width 4 height 4
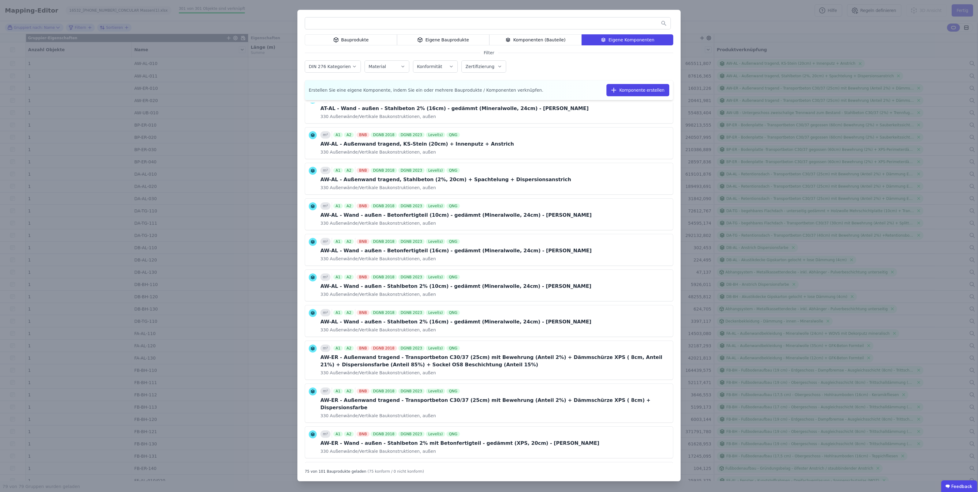
scroll to position [0, 0]
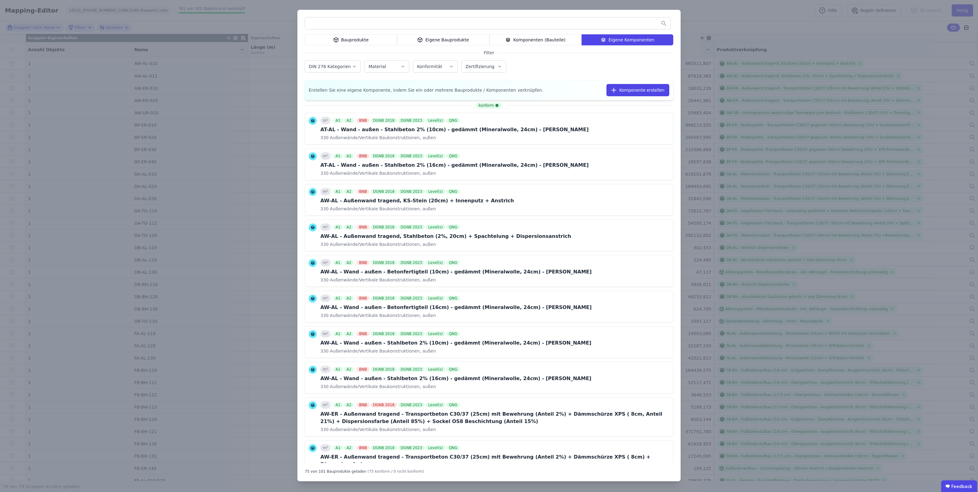
click at [389, 10] on div "Bauprodukte Eigene Bauprodukte Komponenten (Bauteile) Eigene Komponenten Filter…" at bounding box center [489, 246] width 978 height 492
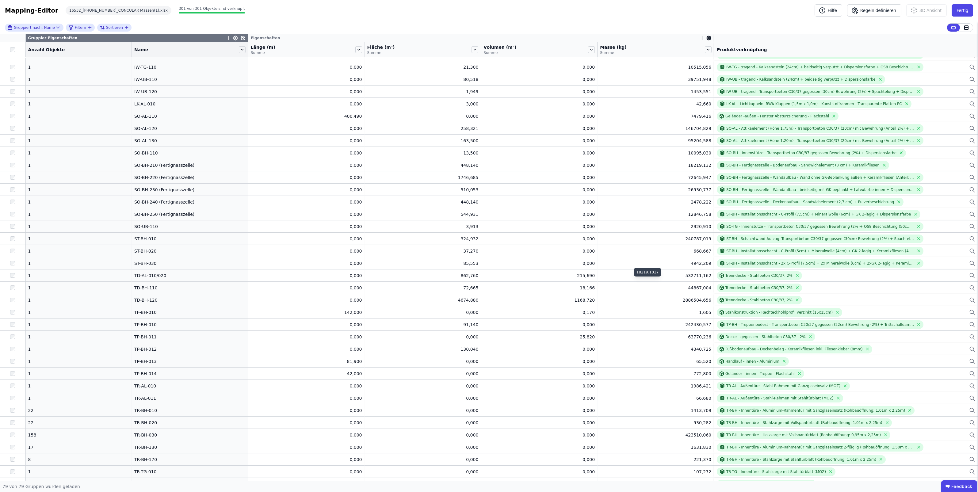
scroll to position [546, 0]
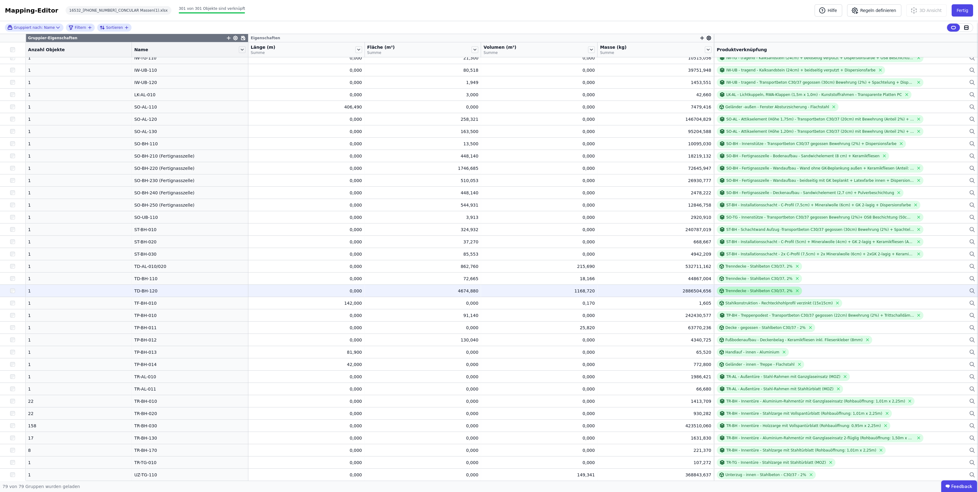
click at [389, 289] on div "Trenndecke - Stahlbeton C30/37, 2%" at bounding box center [759, 291] width 67 height 5
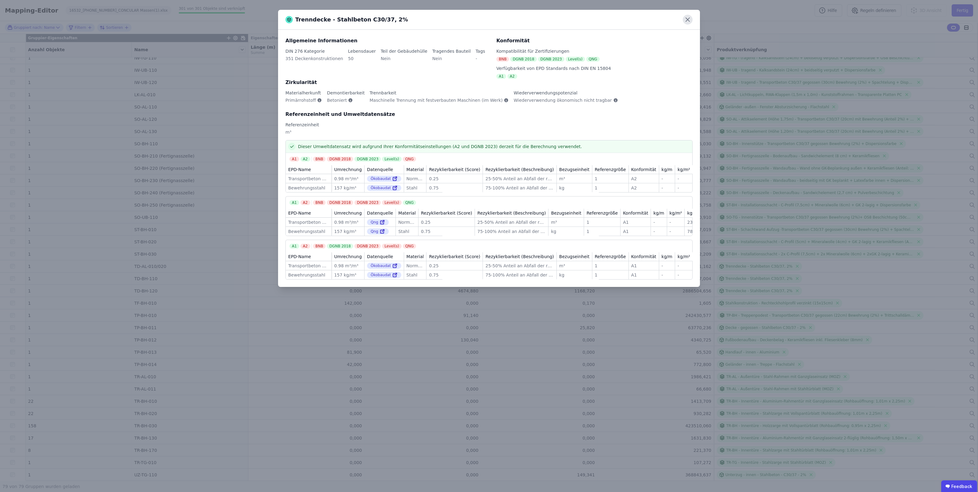
click at [389, 16] on icon at bounding box center [688, 20] width 10 height 10
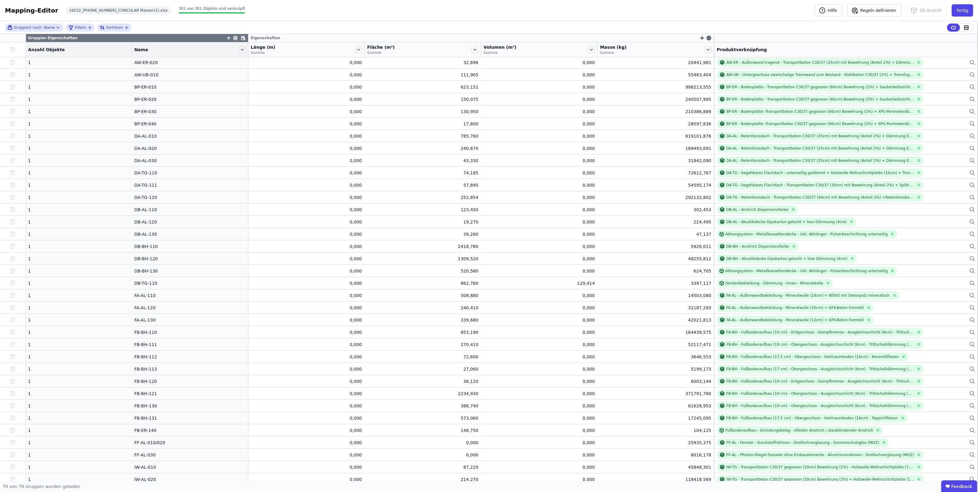
scroll to position [0, 0]
